Goal: Task Accomplishment & Management: Complete application form

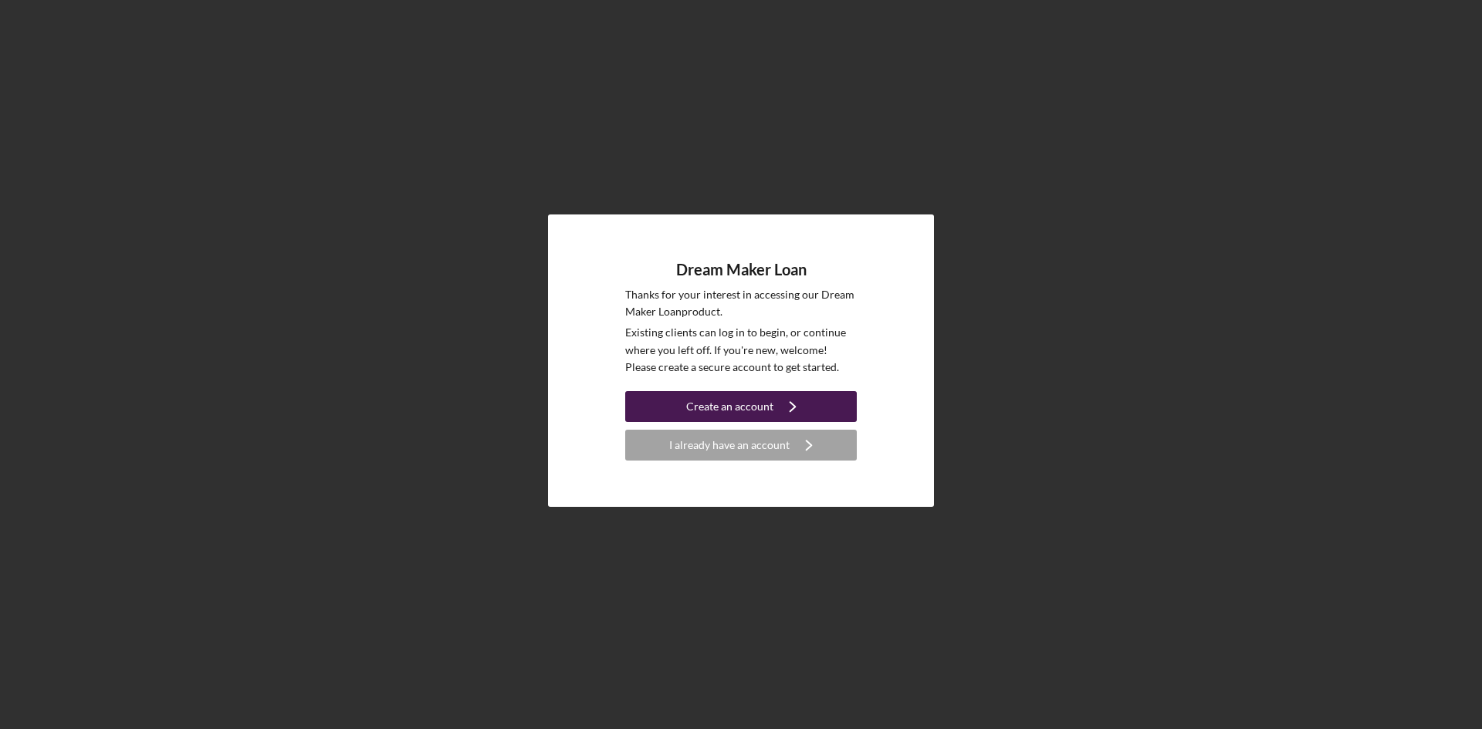
click at [740, 409] on div "Create an account" at bounding box center [729, 406] width 87 height 31
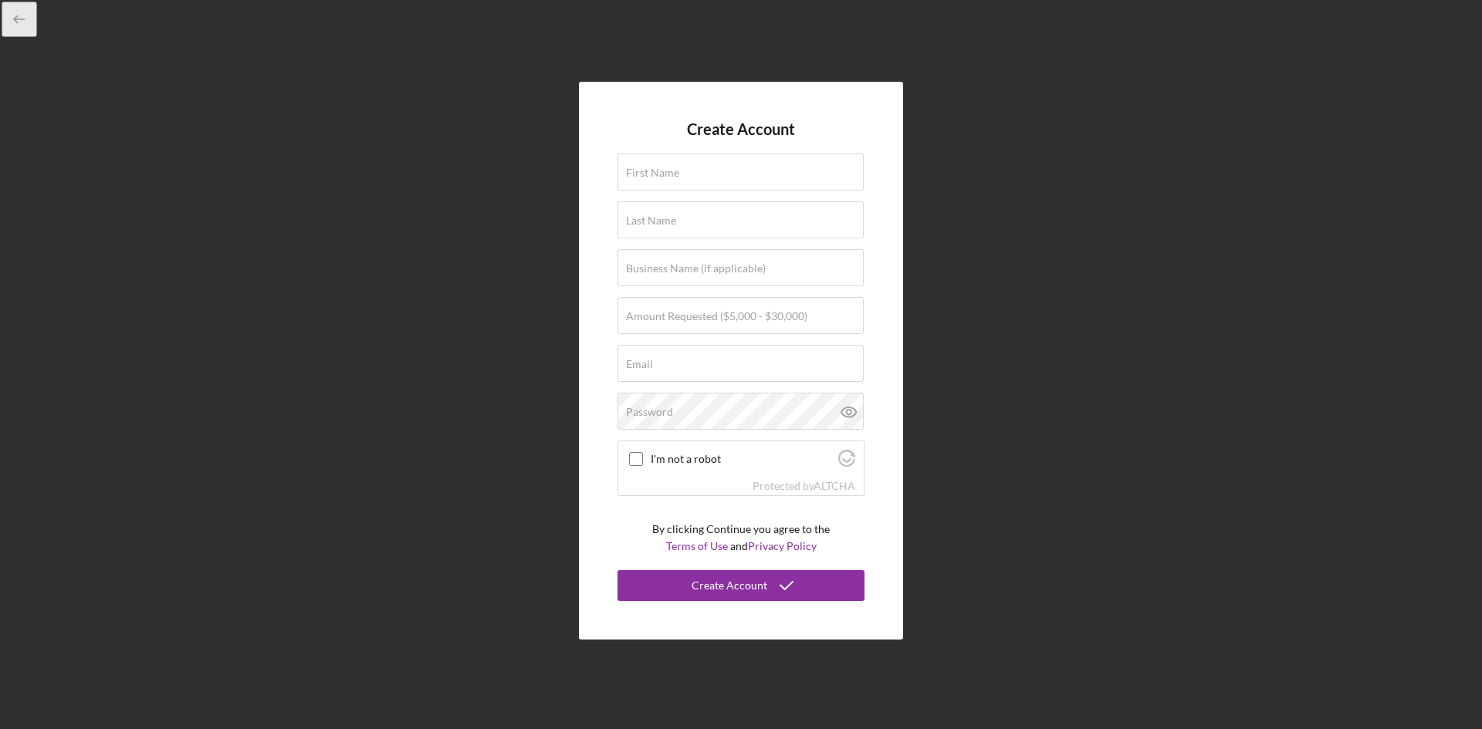
click at [18, 21] on icon "button" at bounding box center [19, 19] width 35 height 35
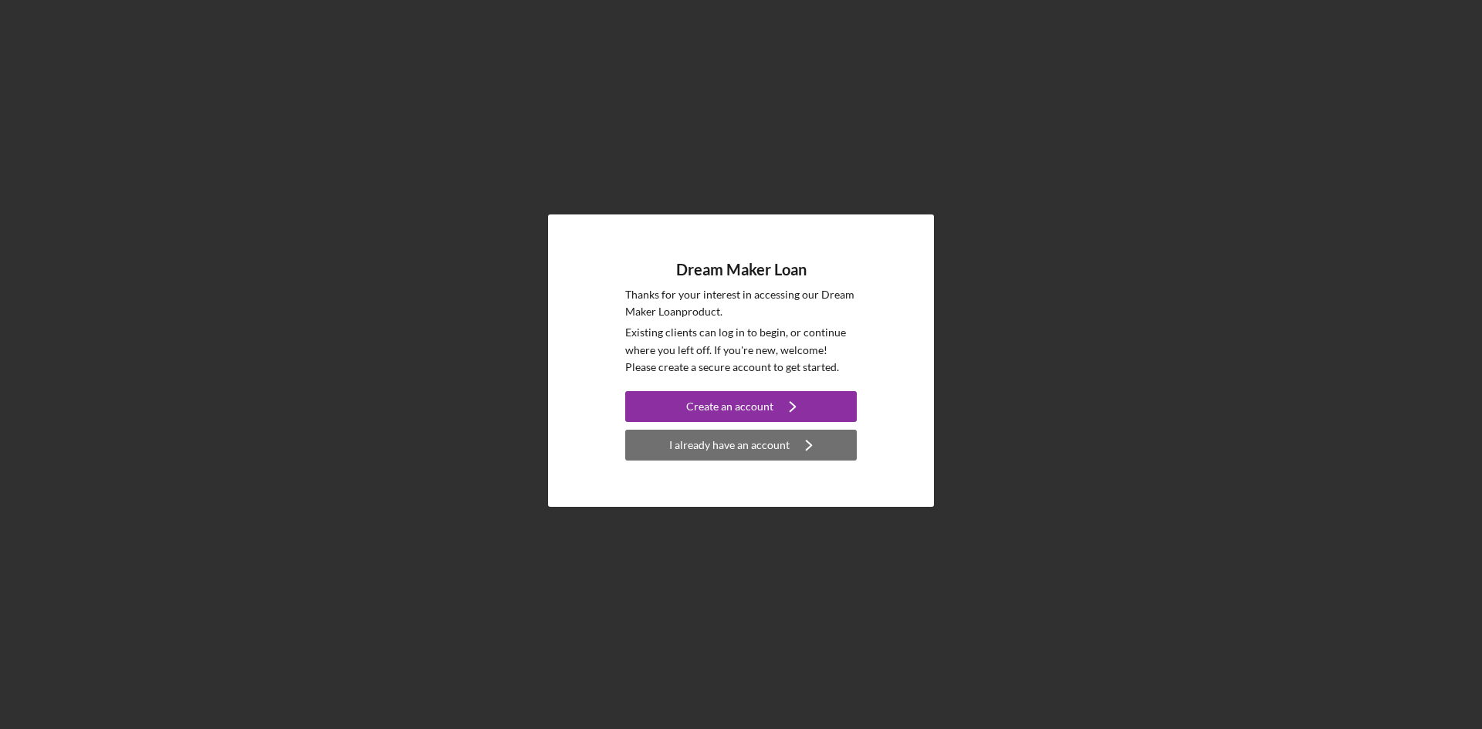
click at [744, 449] on div "I already have an account" at bounding box center [729, 445] width 120 height 31
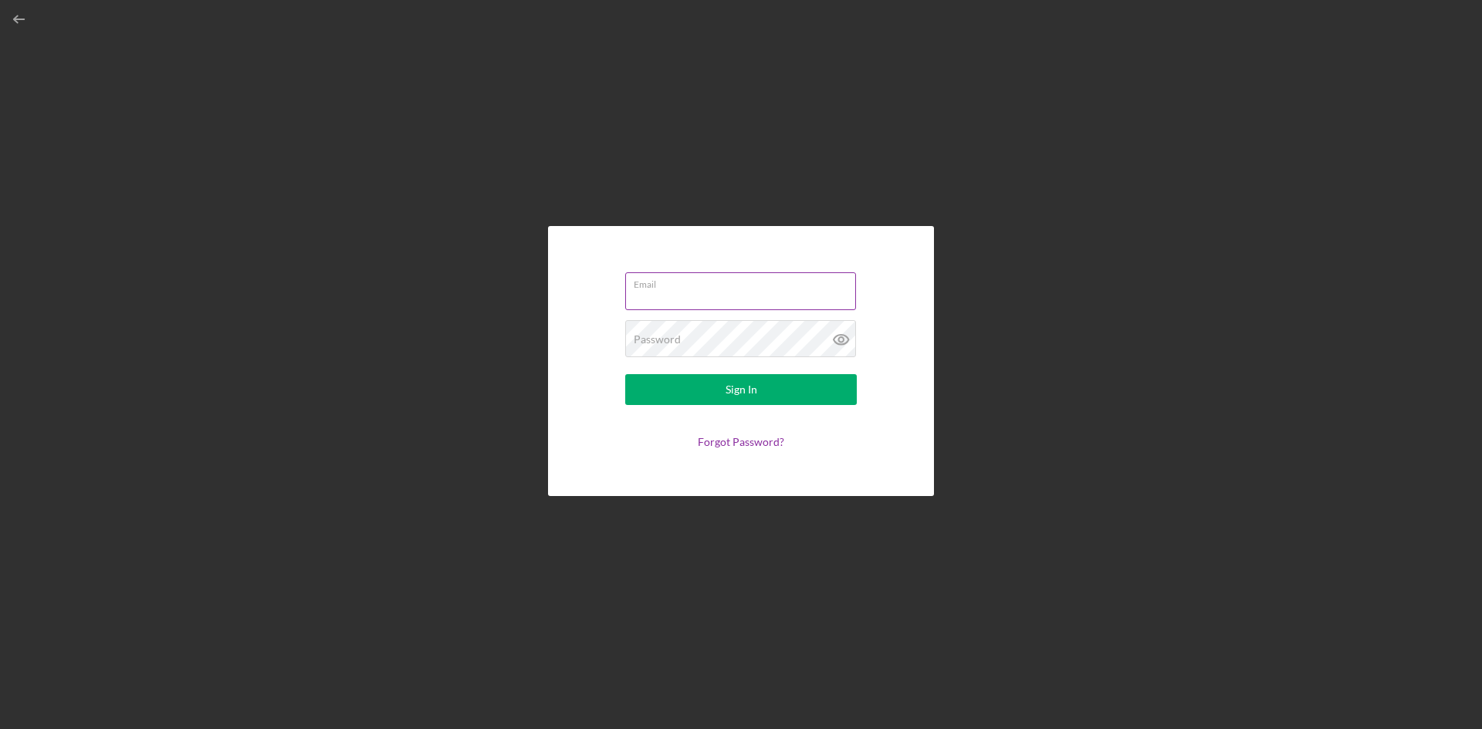
click at [670, 291] on input "Email" at bounding box center [740, 290] width 231 height 37
click at [668, 299] on input "Email" at bounding box center [740, 290] width 231 height 37
type input "e"
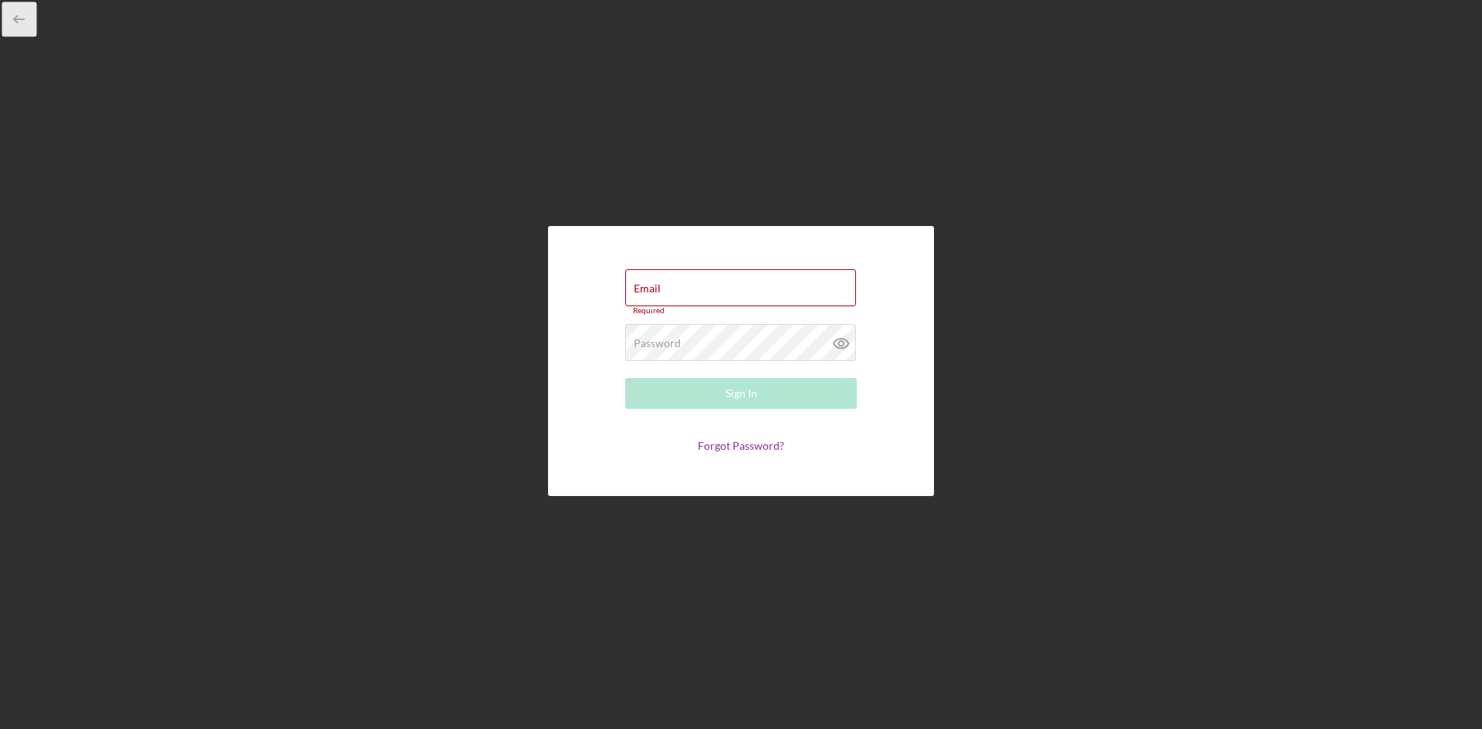
click at [19, 14] on icon "button" at bounding box center [19, 19] width 35 height 35
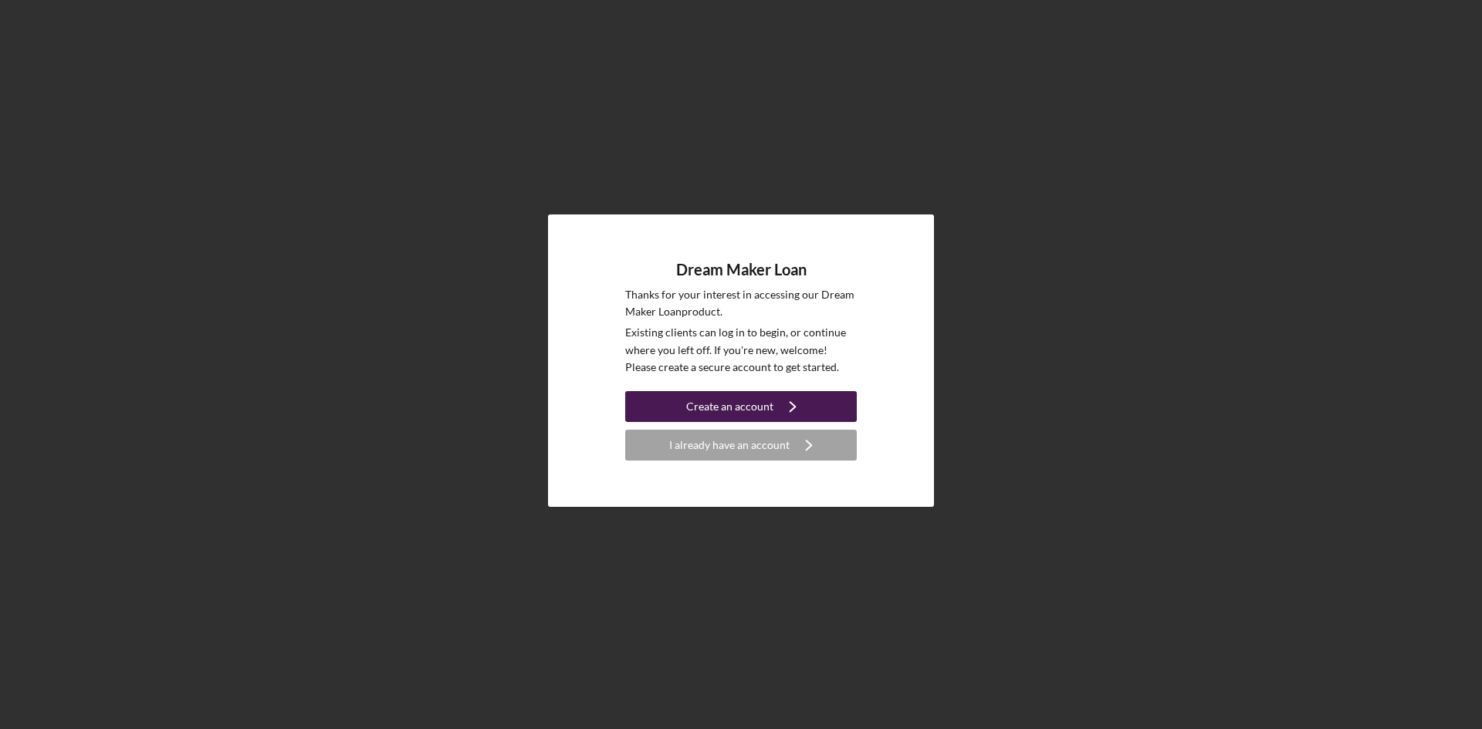
click at [746, 413] on div "Create an account" at bounding box center [729, 406] width 87 height 31
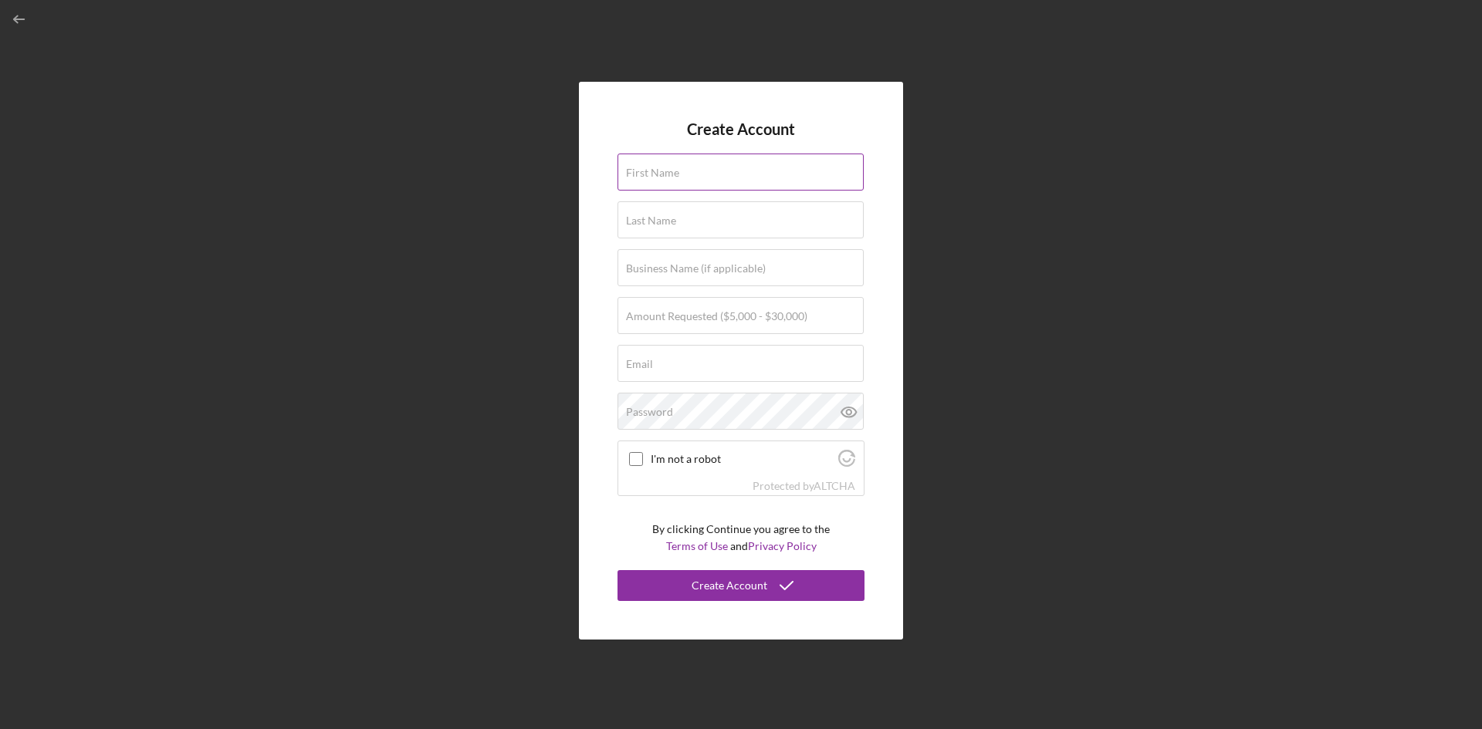
click at [676, 190] on input "First Name" at bounding box center [740, 172] width 246 height 37
drag, startPoint x: 644, startPoint y: 222, endPoint x: 646, endPoint y: 232, distance: 10.9
click at [646, 225] on label "Last Name" at bounding box center [651, 221] width 50 height 12
click at [646, 225] on input "Last Name" at bounding box center [740, 219] width 246 height 37
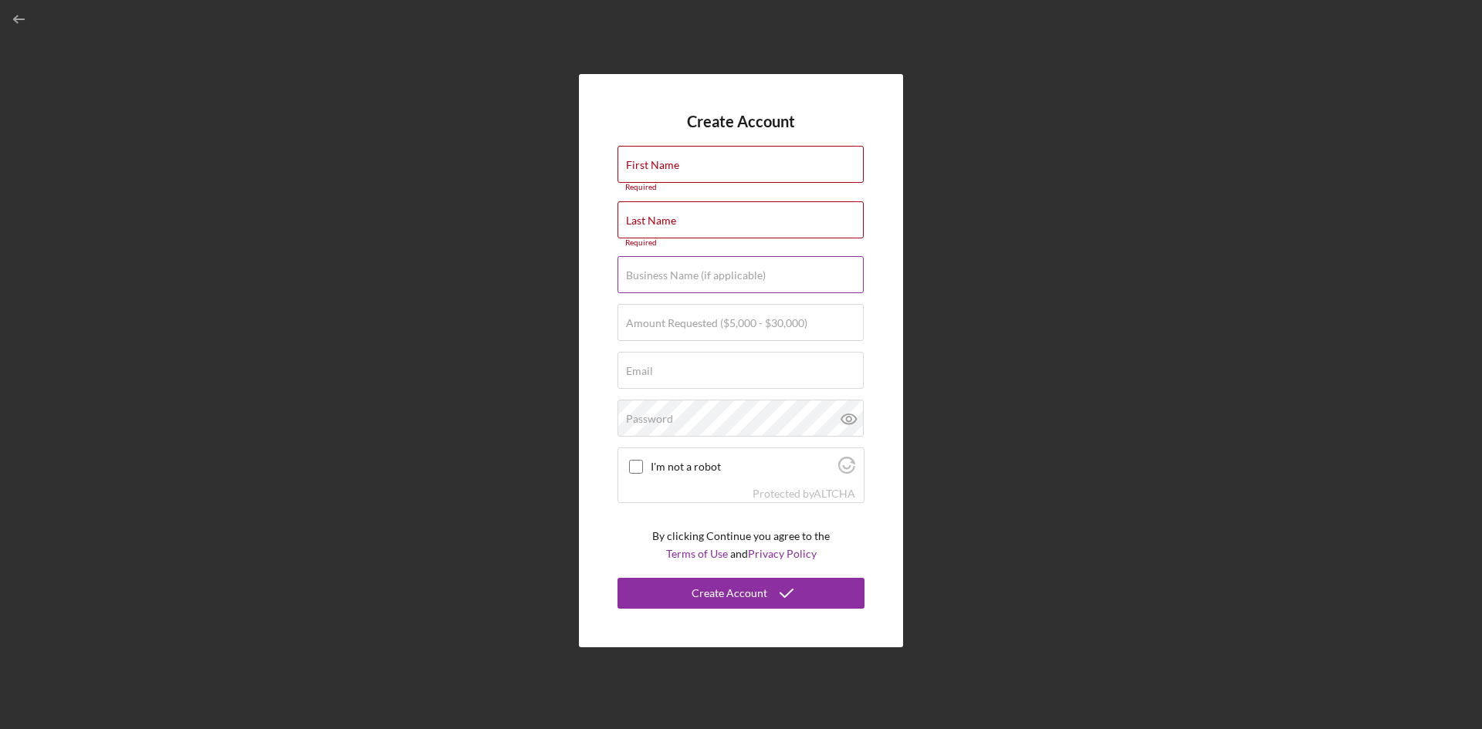
click at [660, 275] on label "Business Name (if applicable)" at bounding box center [696, 275] width 140 height 12
click at [660, 275] on input "Business Name (if applicable)" at bounding box center [740, 274] width 246 height 37
click at [669, 328] on label "Amount Requested ($5,000 - $30,000)" at bounding box center [716, 323] width 181 height 12
click at [669, 328] on input "Amount Requested ($5,000 - $30,000)" at bounding box center [740, 322] width 246 height 37
click at [670, 371] on div "Email Required" at bounding box center [740, 371] width 247 height 39
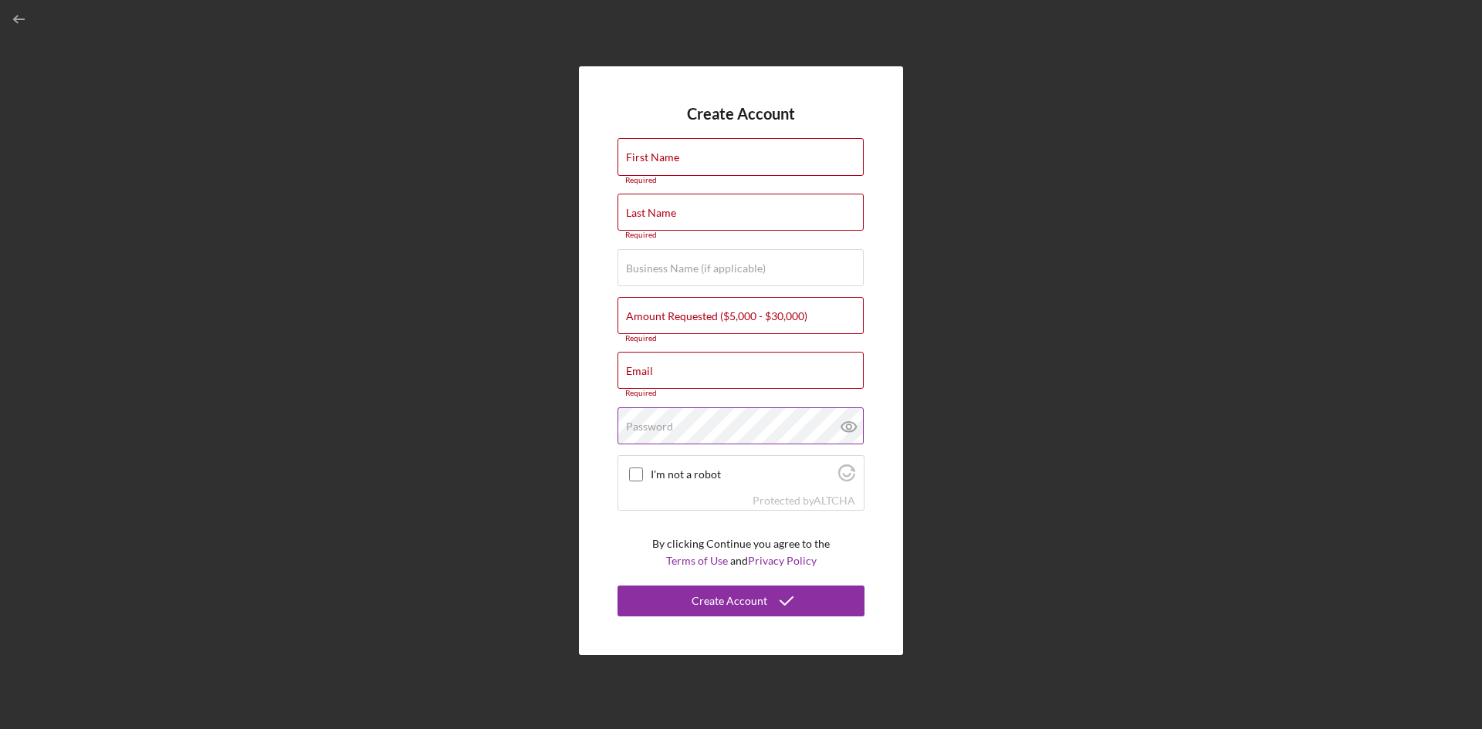
click at [663, 422] on label "Password" at bounding box center [649, 427] width 47 height 12
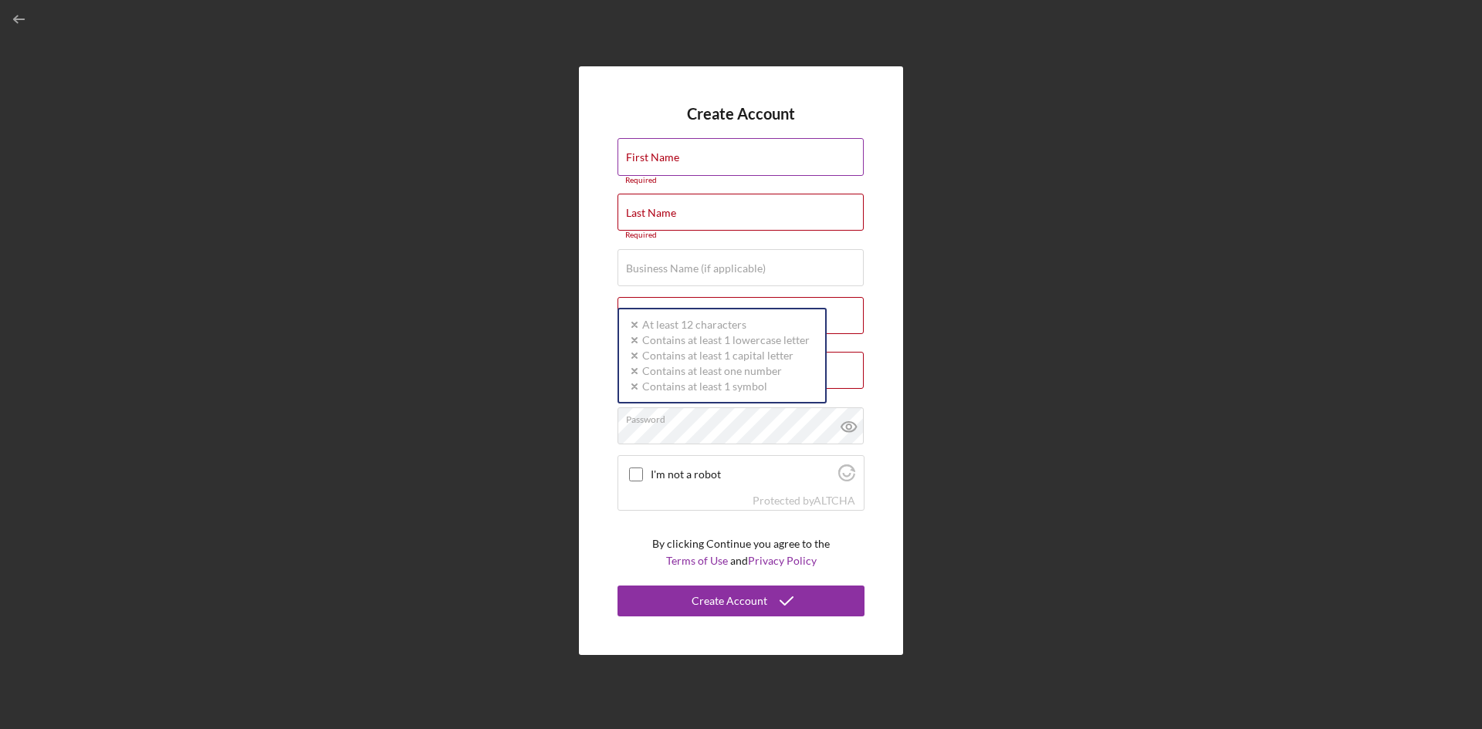
click at [699, 169] on input "First Name" at bounding box center [740, 156] width 246 height 37
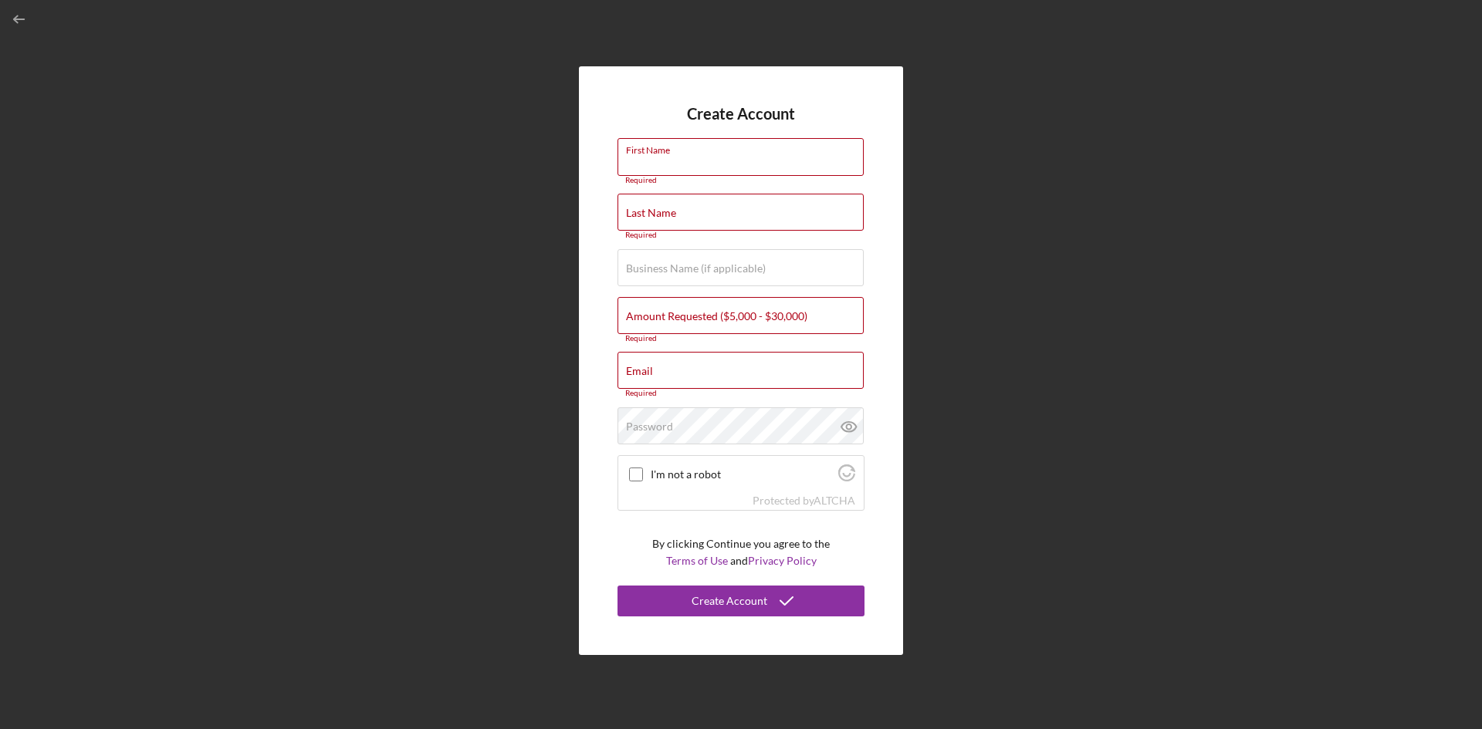
click at [1040, 330] on div "Create Account First Name Required Last Name Required Business Name (if applica…" at bounding box center [741, 361] width 1466 height 722
click at [658, 269] on label "Business Name (if applicable)" at bounding box center [696, 268] width 140 height 12
click at [658, 269] on input "Business Name (if applicable)" at bounding box center [740, 267] width 246 height 37
click at [683, 360] on div "Email Required" at bounding box center [740, 375] width 247 height 46
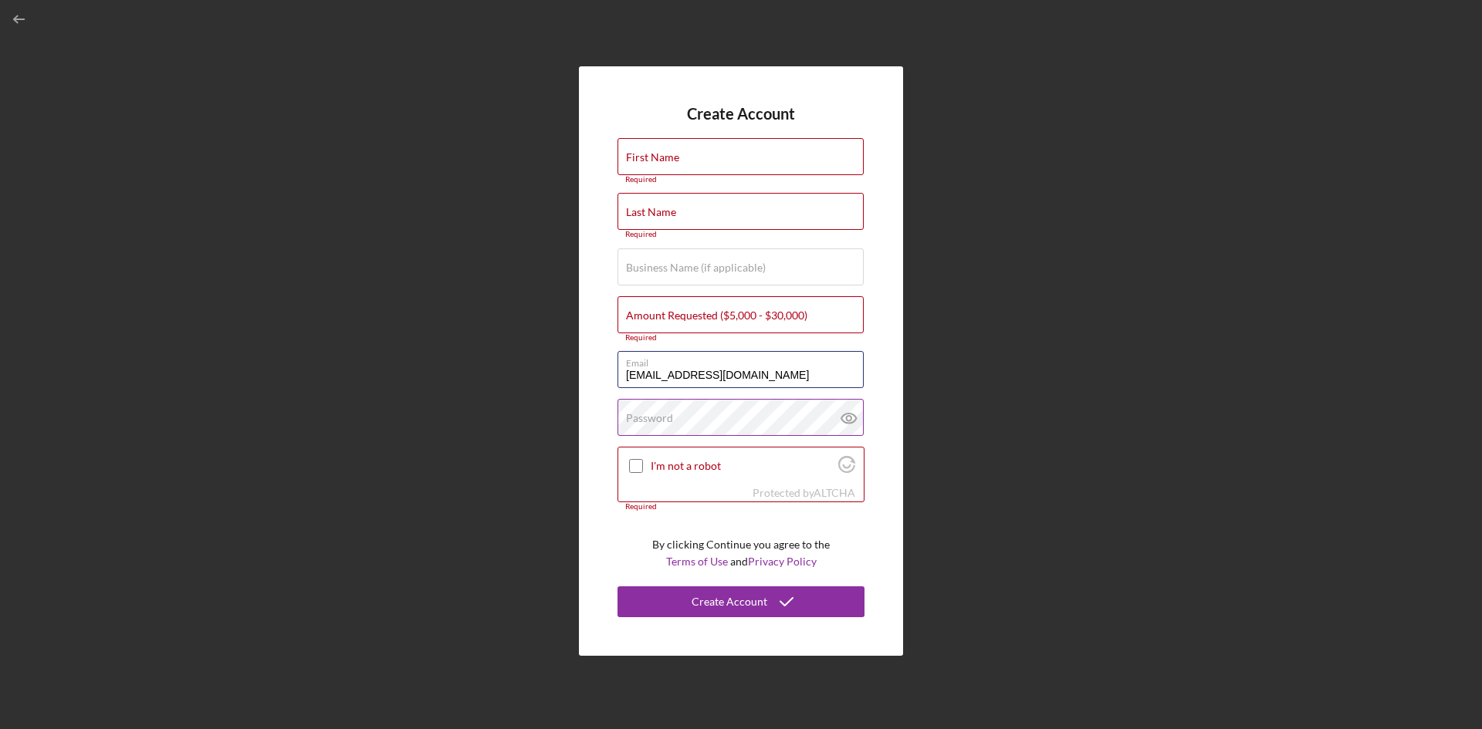
type input "[EMAIL_ADDRESS][DOMAIN_NAME]"
click at [662, 416] on label "Password" at bounding box center [649, 418] width 47 height 12
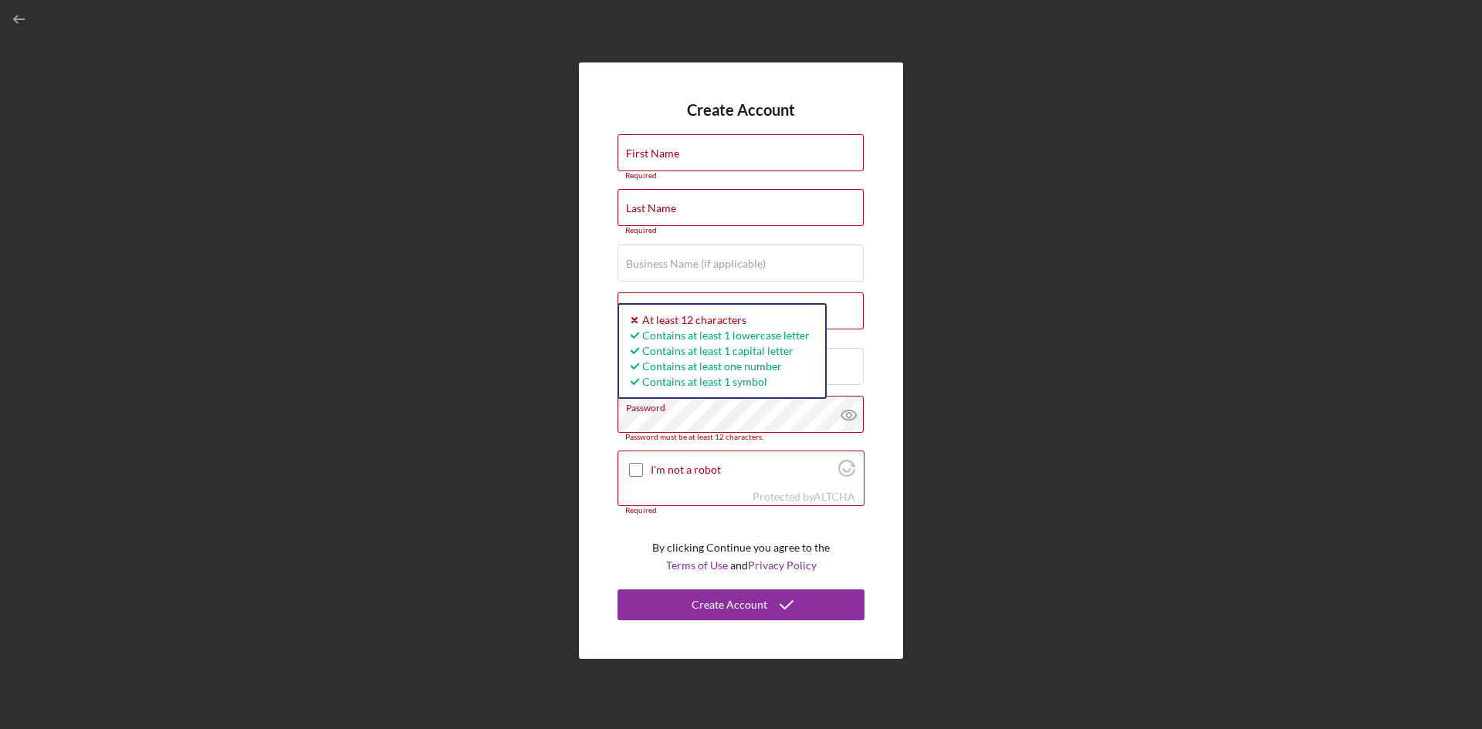
click at [1119, 372] on div "Create Account First Name Required Last Name Required Business Name (if applica…" at bounding box center [741, 361] width 1466 height 722
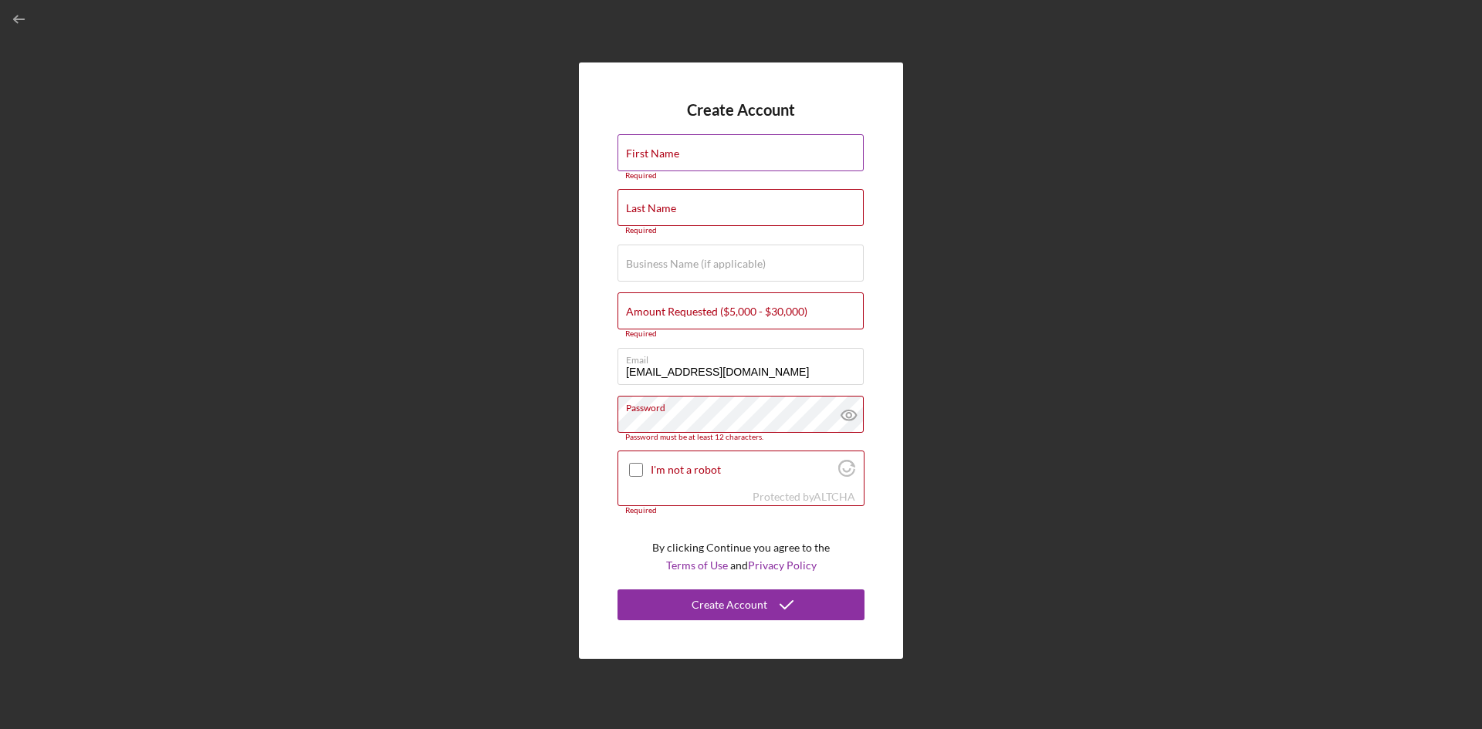
click at [682, 152] on div "First Name Required" at bounding box center [740, 157] width 247 height 46
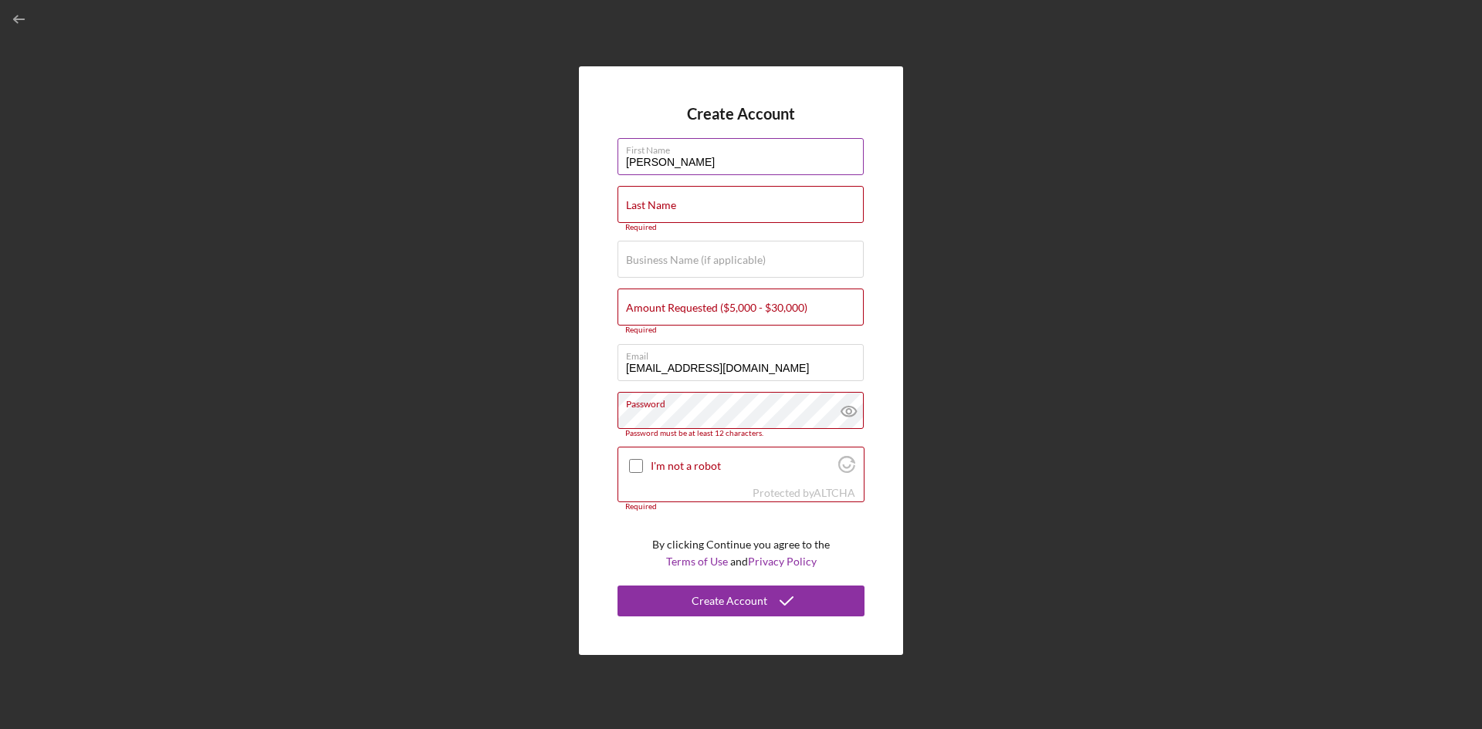
click at [632, 161] on input "[PERSON_NAME]" at bounding box center [740, 156] width 246 height 37
type input "[PERSON_NAME]"
click at [648, 202] on label "Last Name" at bounding box center [651, 205] width 50 height 12
click at [648, 202] on input "Last Name" at bounding box center [740, 204] width 246 height 37
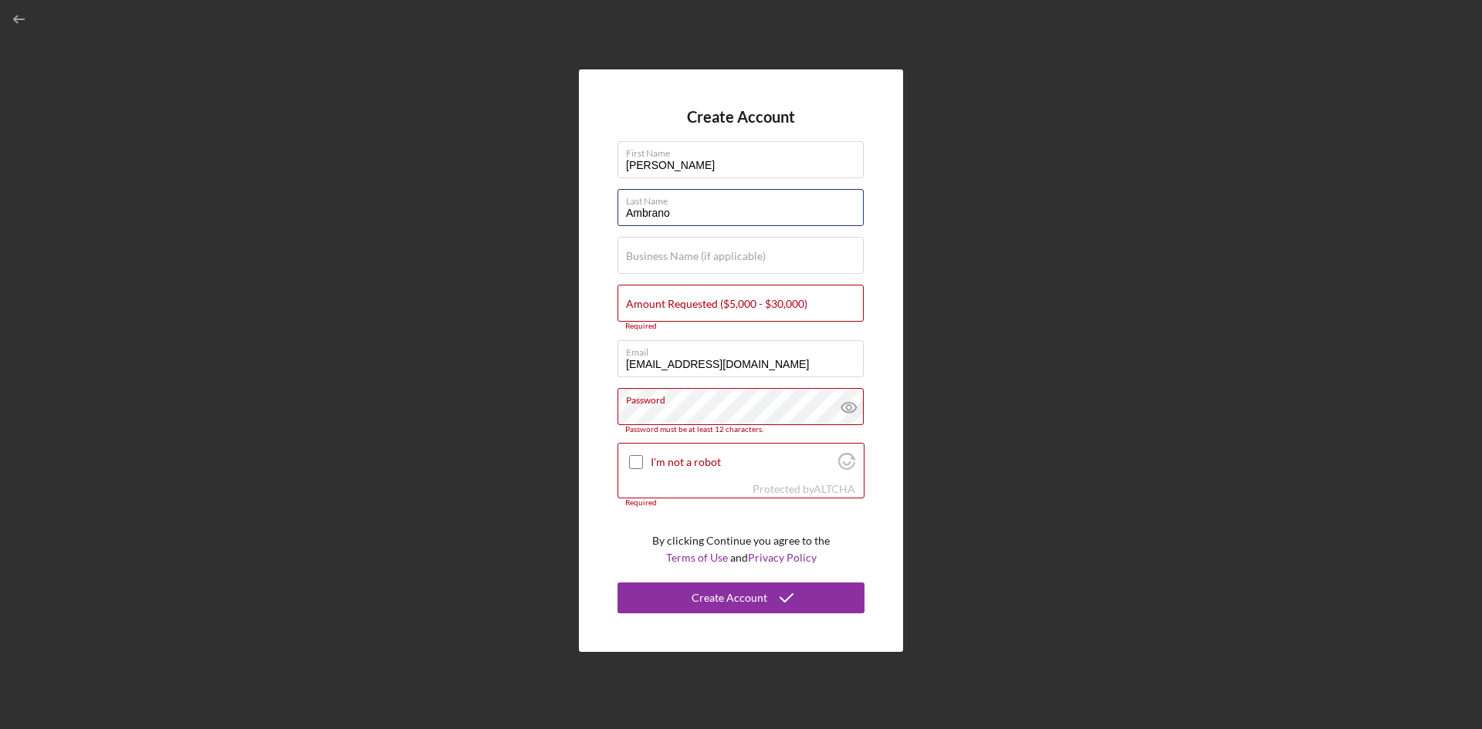
type input "Ambrano"
click at [674, 258] on label "Business Name (if applicable)" at bounding box center [696, 256] width 140 height 12
click at [674, 258] on input "Business Name (if applicable)" at bounding box center [740, 255] width 246 height 37
type input "EYEBROWS BY [PERSON_NAME] [PERSON_NAME] LLC"
click at [636, 458] on input "I'm not a robot" at bounding box center [636, 462] width 14 height 14
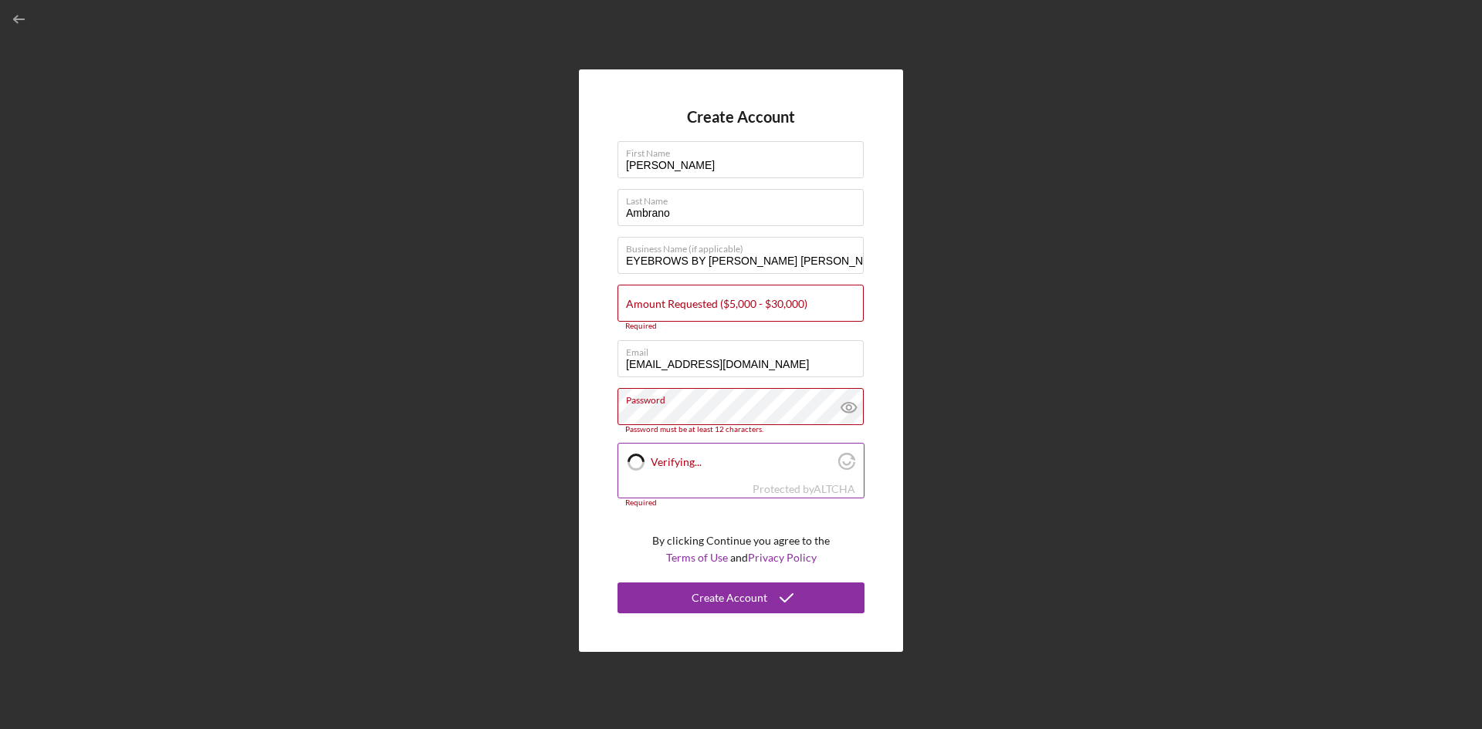
checkbox input "true"
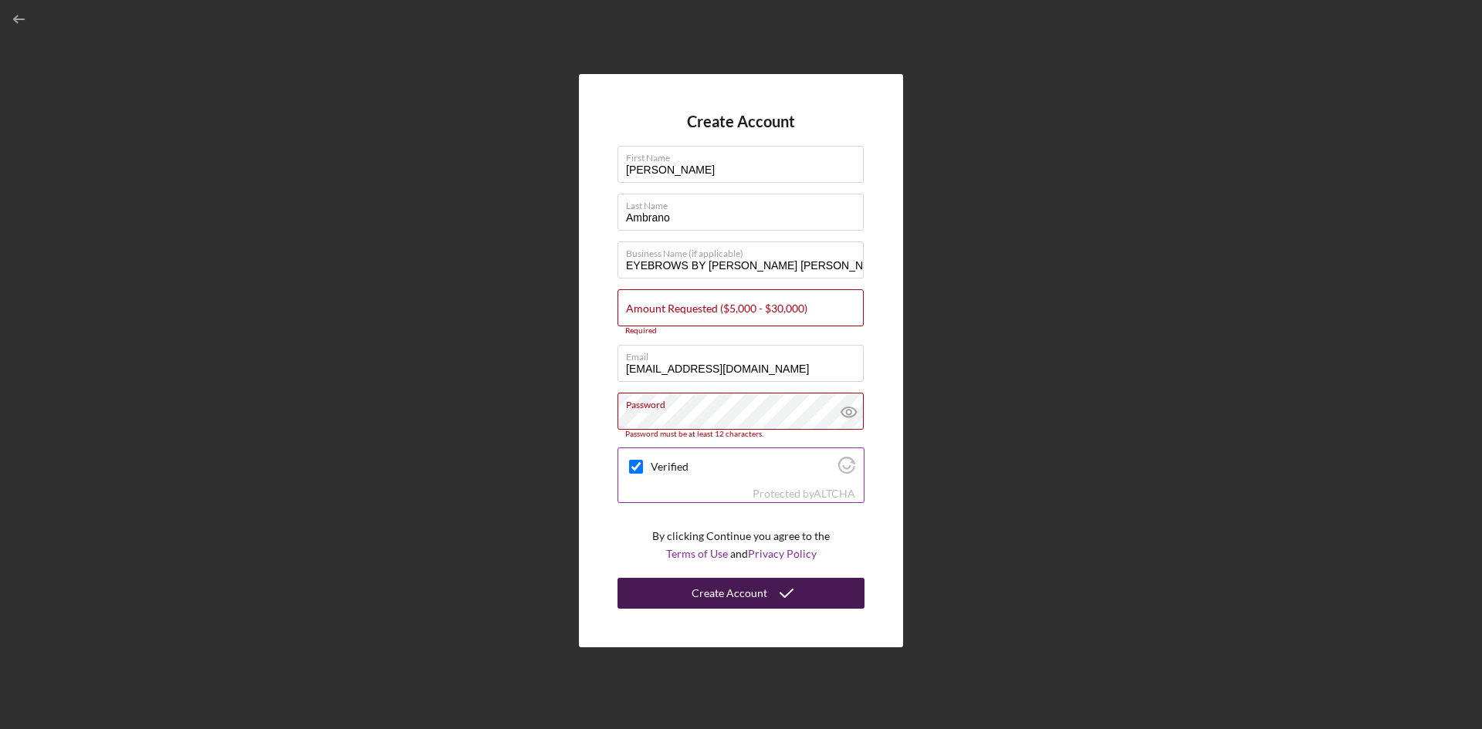
click at [746, 596] on div "Create Account" at bounding box center [730, 593] width 76 height 31
drag, startPoint x: 778, startPoint y: 368, endPoint x: 580, endPoint y: 364, distance: 198.4
click at [580, 364] on div "Create Account First Name [PERSON_NAME] Last Name Ambrano Business Name (if app…" at bounding box center [741, 360] width 324 height 573
click at [850, 411] on icon at bounding box center [849, 412] width 39 height 39
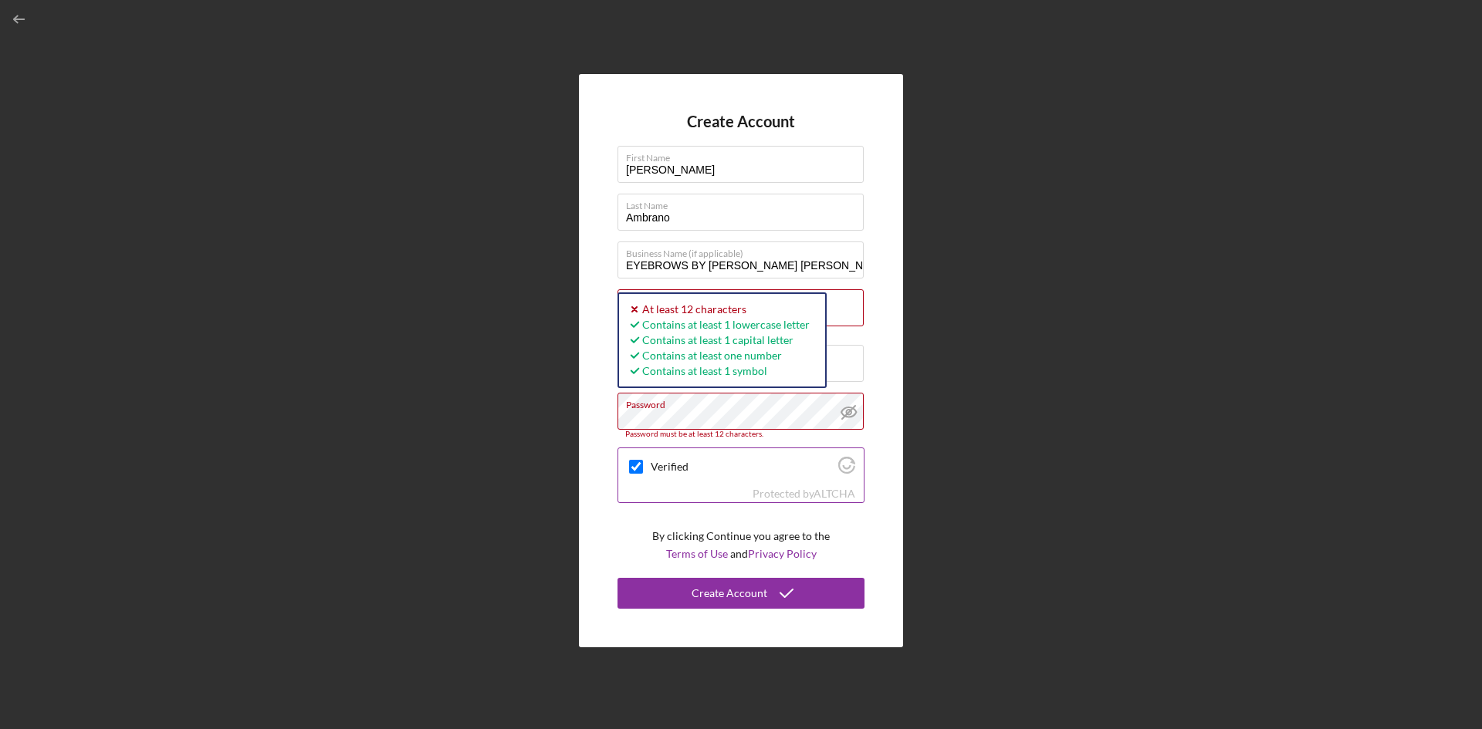
click at [604, 411] on div "Create Account First Name [PERSON_NAME] Last Name Ambrano Business Name (if app…" at bounding box center [741, 360] width 324 height 573
click at [962, 373] on div "Create Account First Name [PERSON_NAME] Last Name Ambrano Business Name (if app…" at bounding box center [741, 361] width 1466 height 722
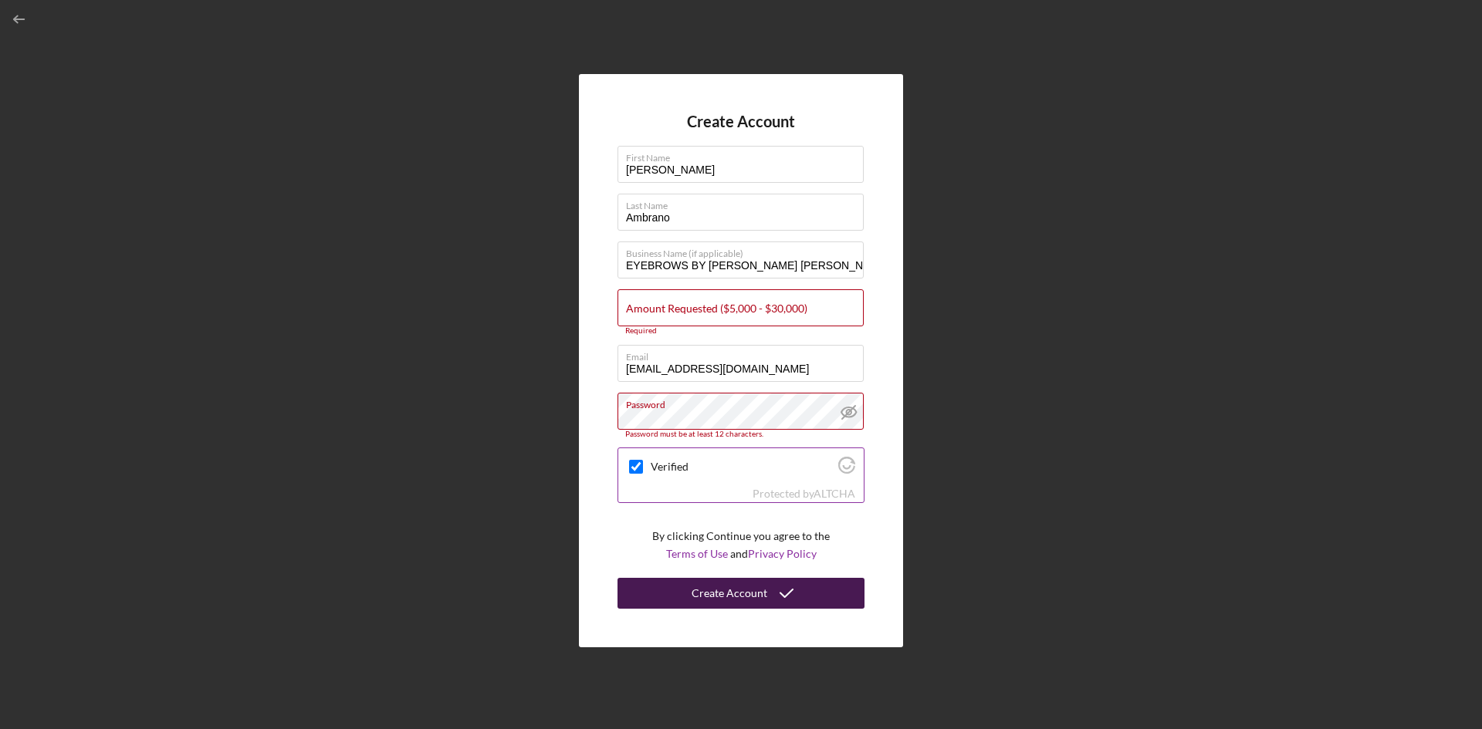
click at [746, 593] on div "Create Account" at bounding box center [730, 593] width 76 height 31
click at [1046, 474] on div "Create Account First Name [PERSON_NAME] Last Name Ambrano Business Name (if app…" at bounding box center [741, 361] width 1466 height 722
click at [1040, 381] on div "Create Account First Name [PERSON_NAME] Last Name Ambrano Business Name (if app…" at bounding box center [741, 361] width 1466 height 722
click at [702, 305] on label "Amount Requested ($5,000 - $30,000)" at bounding box center [716, 309] width 181 height 12
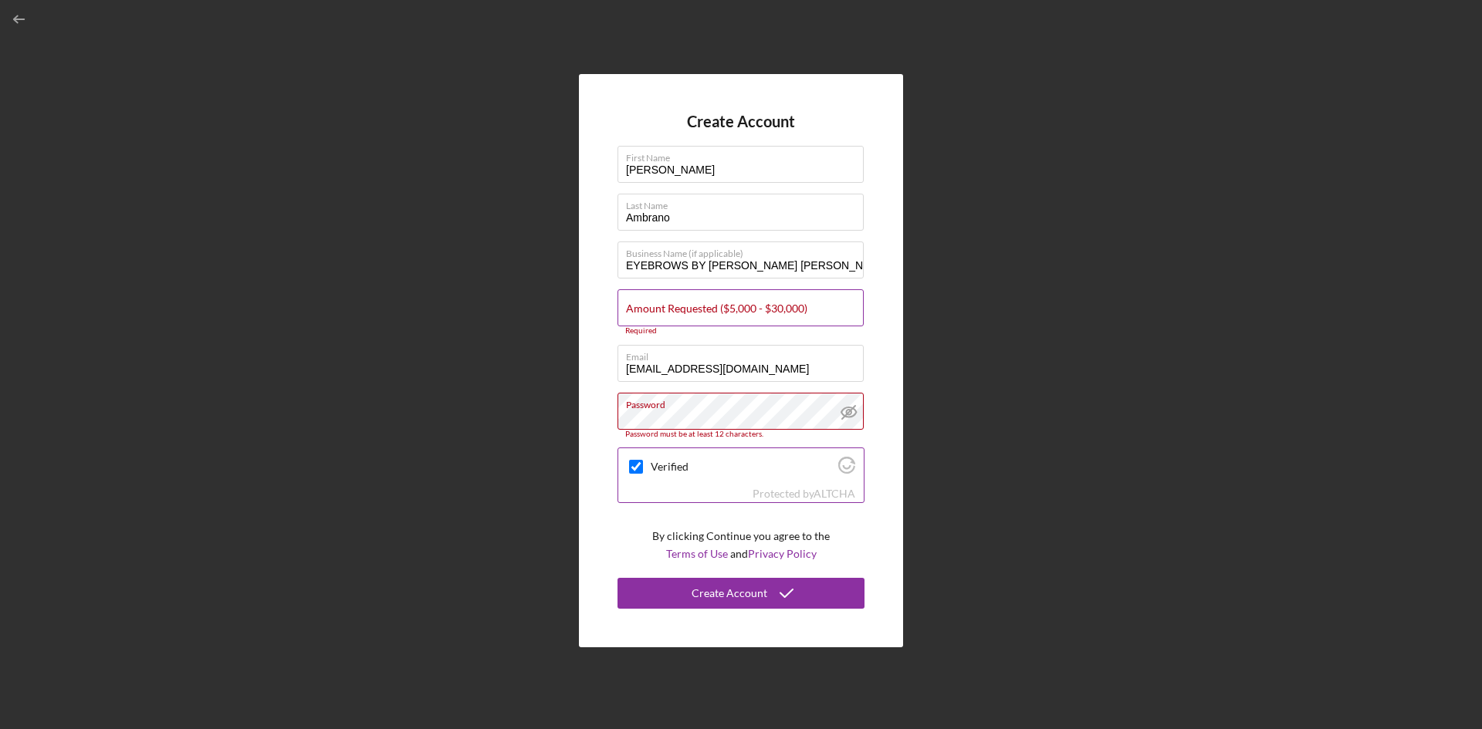
click at [702, 305] on input "Amount Requested ($5,000 - $30,000)" at bounding box center [740, 307] width 246 height 37
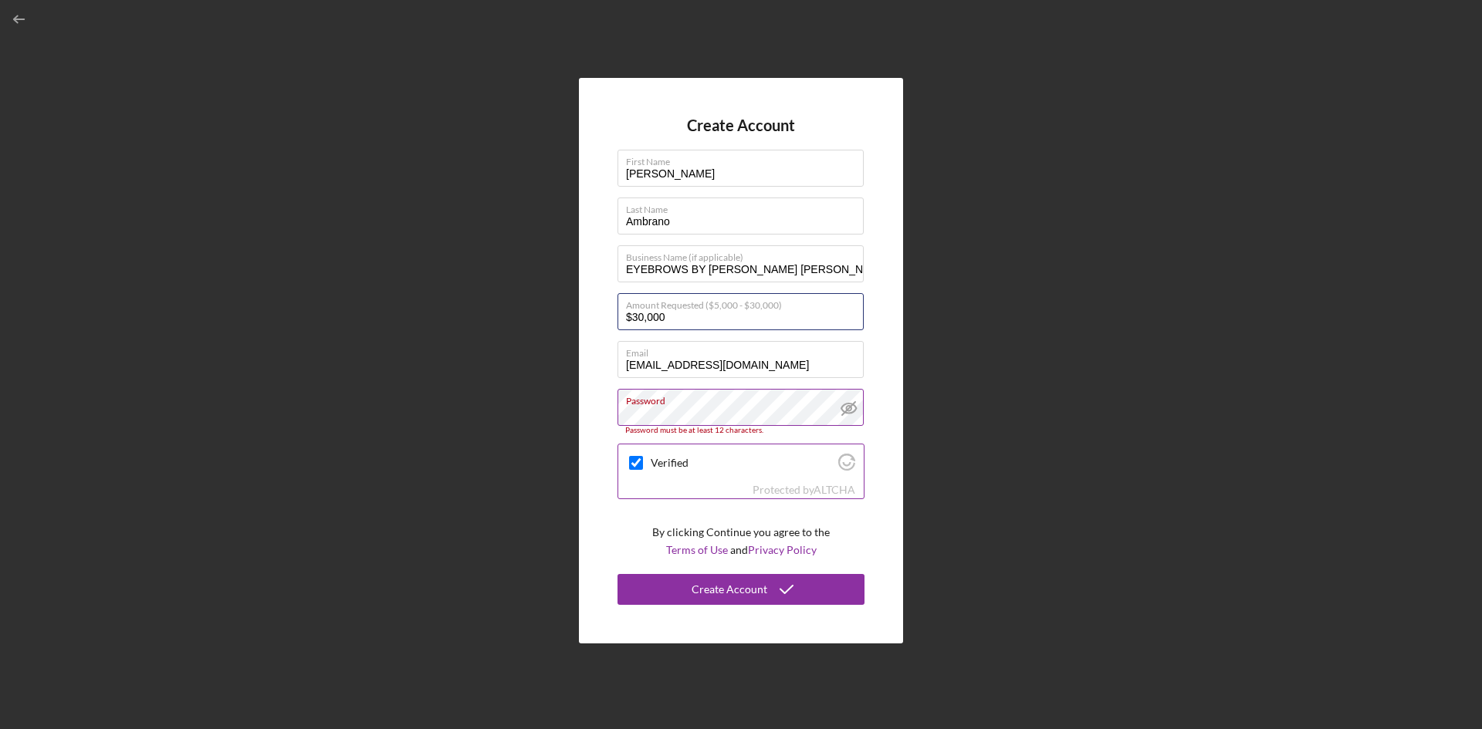
type input "$30,000"
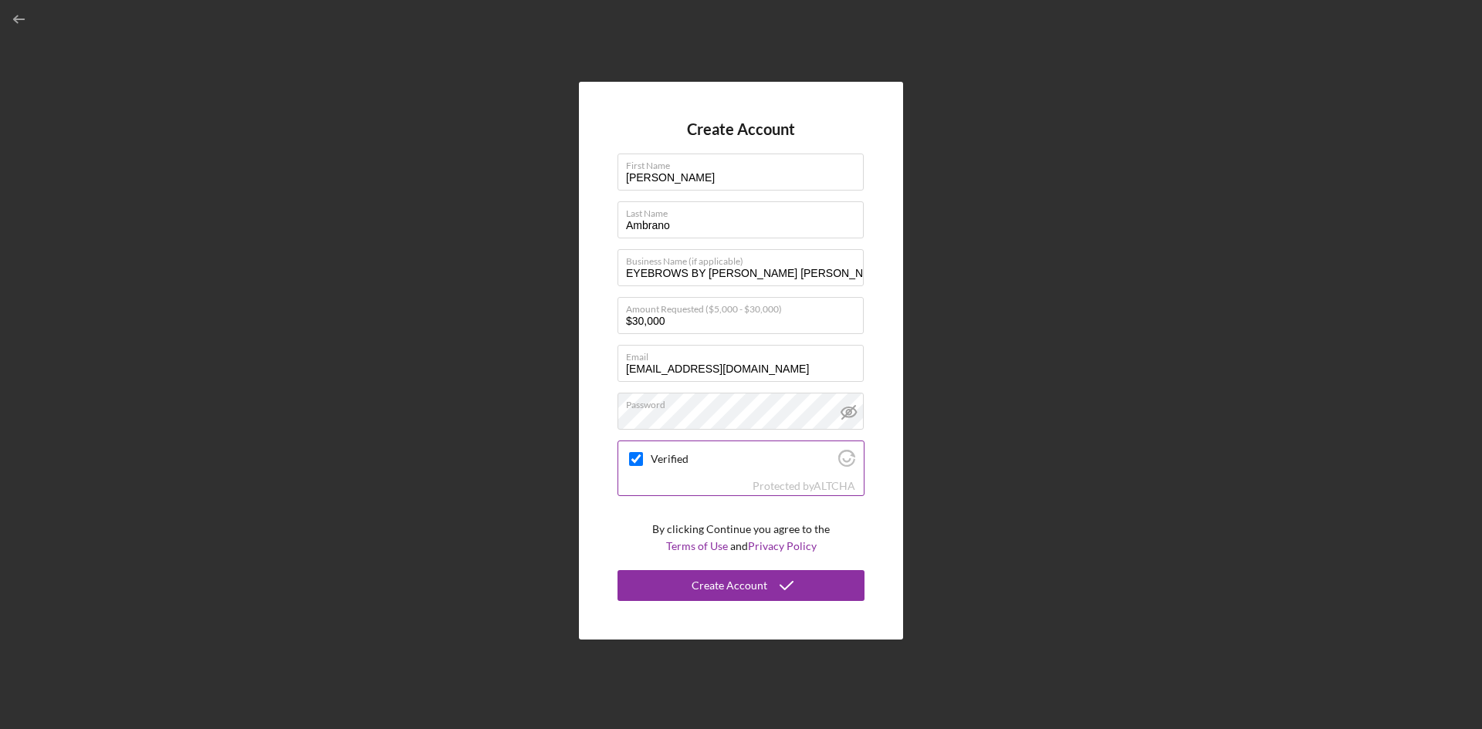
click at [976, 263] on div "Create Account First Name [PERSON_NAME] Last Name Ambrano Business Name (if app…" at bounding box center [741, 361] width 1466 height 722
checkbox input "true"
click at [1108, 284] on div "Create Account First Name [PERSON_NAME] Last Name Ambrano Business Name (if app…" at bounding box center [741, 361] width 1466 height 722
click at [744, 588] on div "Create Account" at bounding box center [730, 585] width 76 height 31
